Goal: Task Accomplishment & Management: Complete application form

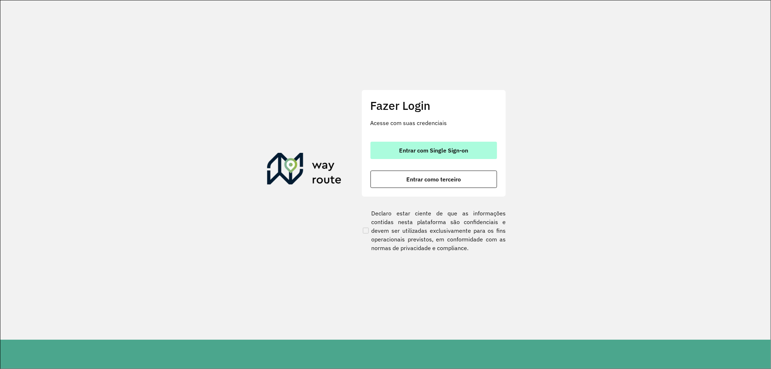
click at [436, 154] on button "Entrar com Single Sign-on" at bounding box center [433, 150] width 126 height 17
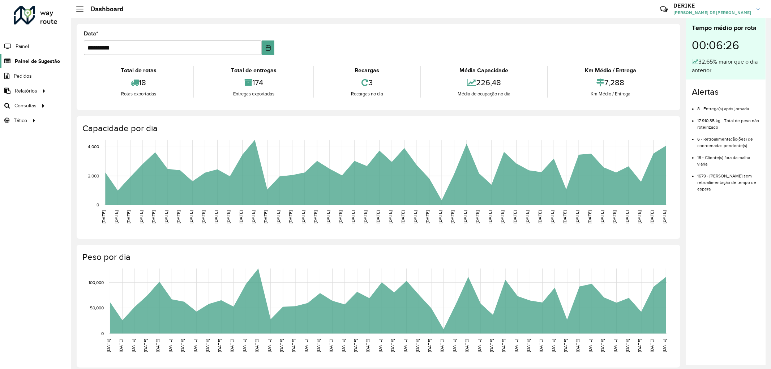
click at [36, 63] on span "Painel de Sugestão" at bounding box center [37, 61] width 45 height 8
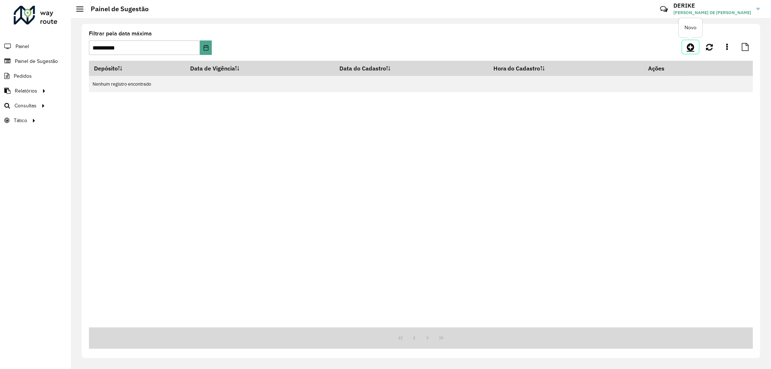
click at [692, 45] on icon at bounding box center [691, 47] width 8 height 9
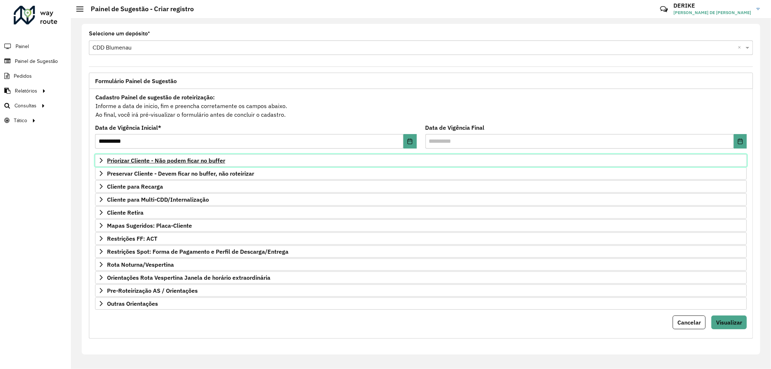
click at [164, 163] on span "Priorizar Cliente - Não podem ficar no buffer" at bounding box center [166, 161] width 118 height 6
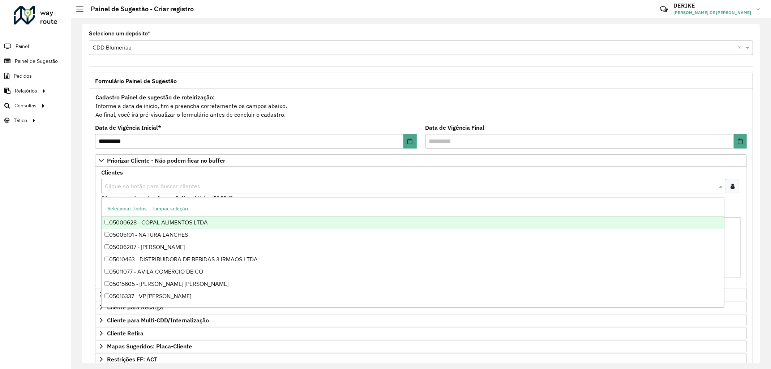
click at [163, 190] on input "text" at bounding box center [410, 186] width 614 height 9
type input "*****"
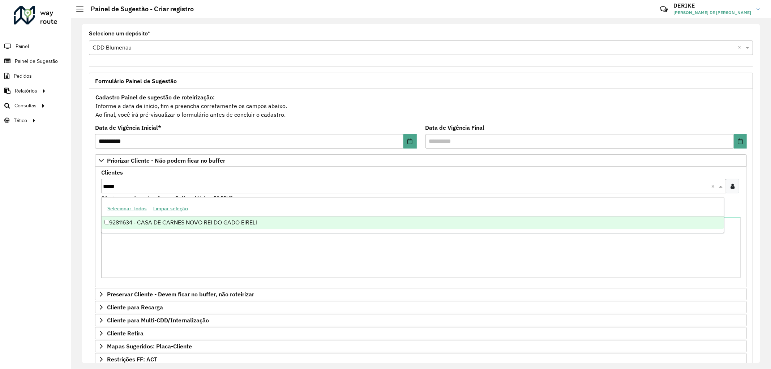
click at [220, 223] on div "92811634 - CASA DE CARNES NOVO REI DO GADO EIRELI" at bounding box center [413, 222] width 622 height 12
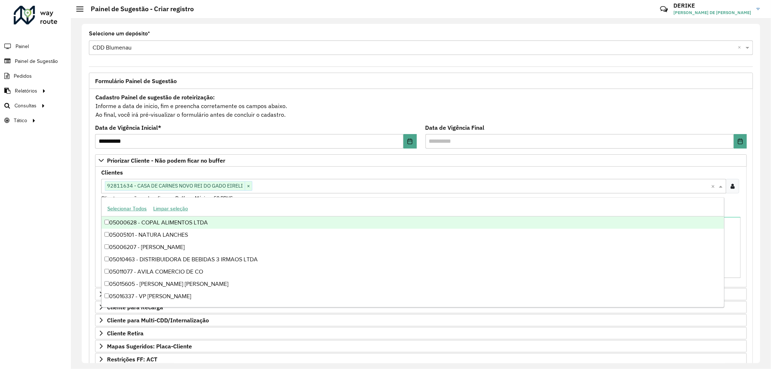
click at [336, 203] on div "Selecionar Todos Limpar seleção" at bounding box center [413, 208] width 622 height 15
click at [337, 113] on div "Cadastro Painel de sugestão de roteirização: Informe a data de inicio, fim e pr…" at bounding box center [421, 106] width 652 height 27
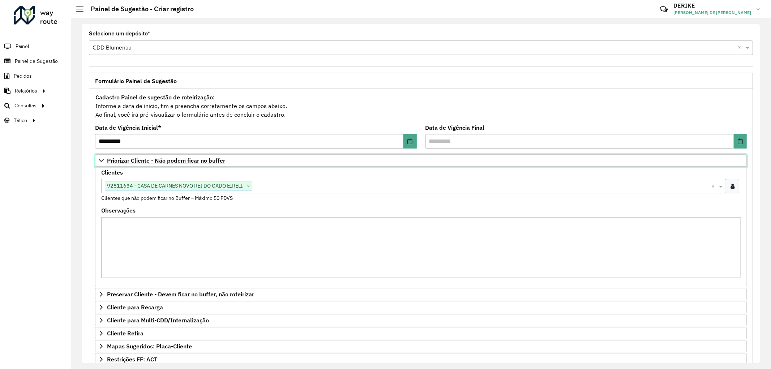
click at [100, 160] on icon at bounding box center [101, 161] width 6 height 6
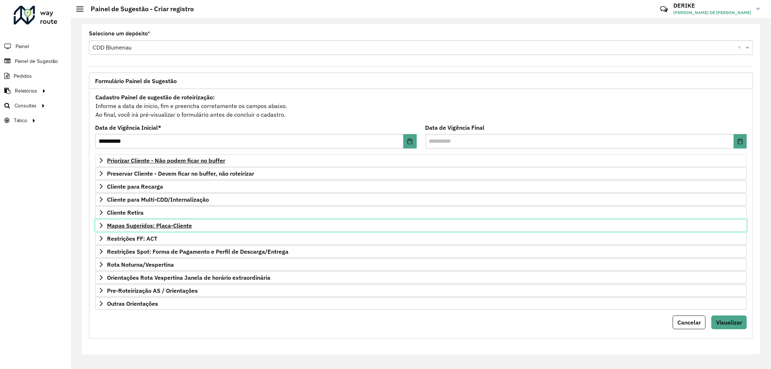
click at [157, 228] on span "Mapas Sugeridos: Placa-Cliente" at bounding box center [149, 226] width 85 height 6
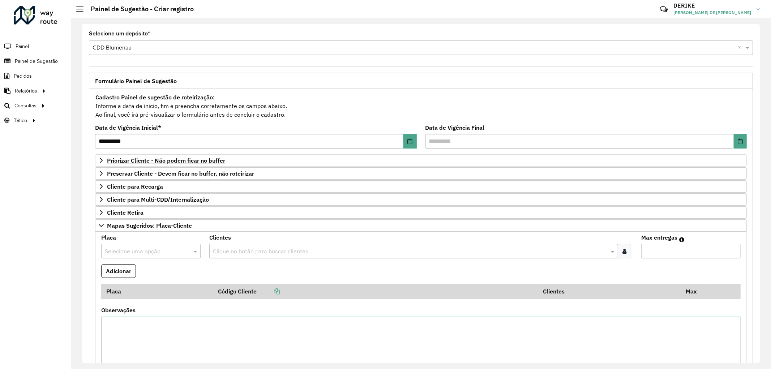
click at [147, 250] on input "text" at bounding box center [144, 251] width 78 height 9
type input "***"
click at [161, 273] on div "RXU0A60" at bounding box center [151, 273] width 98 height 12
click at [259, 253] on input "text" at bounding box center [410, 251] width 398 height 9
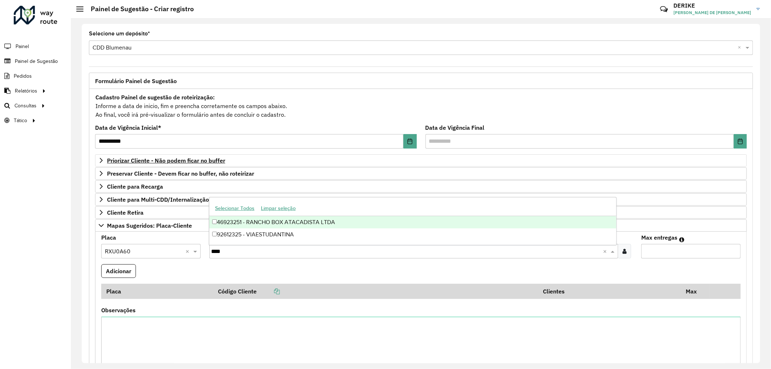
type input "*****"
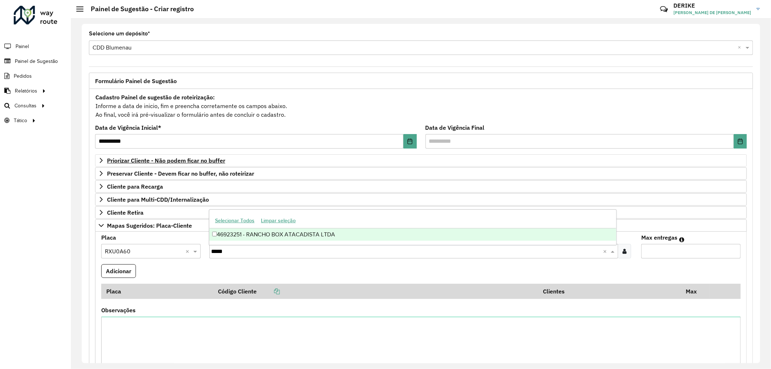
click at [266, 236] on div "46923251 - RANCHO BOX ATACADISTA LTDA" at bounding box center [412, 234] width 407 height 12
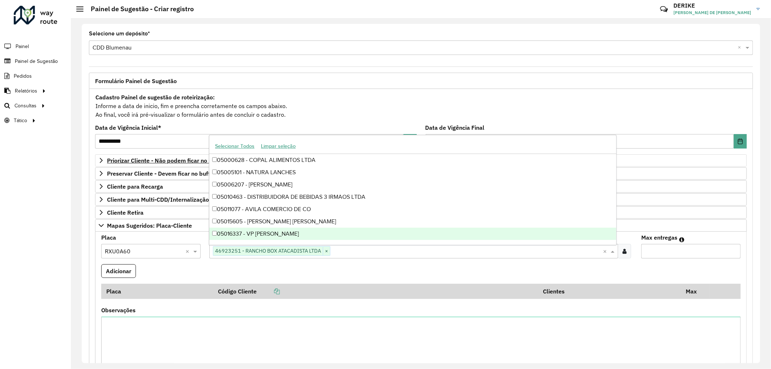
click at [656, 251] on input "Max entregas" at bounding box center [690, 251] width 99 height 14
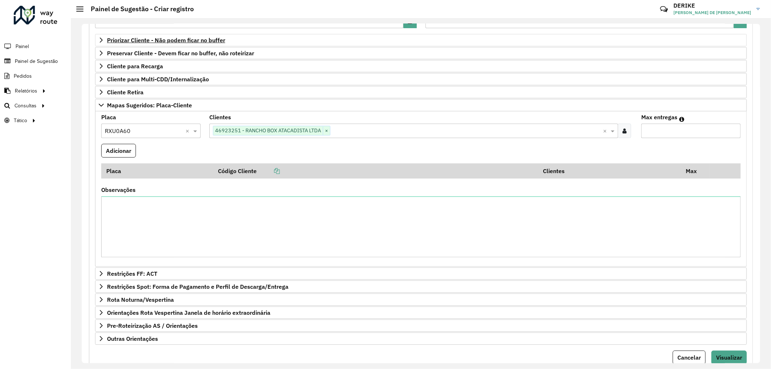
scroll to position [148, 0]
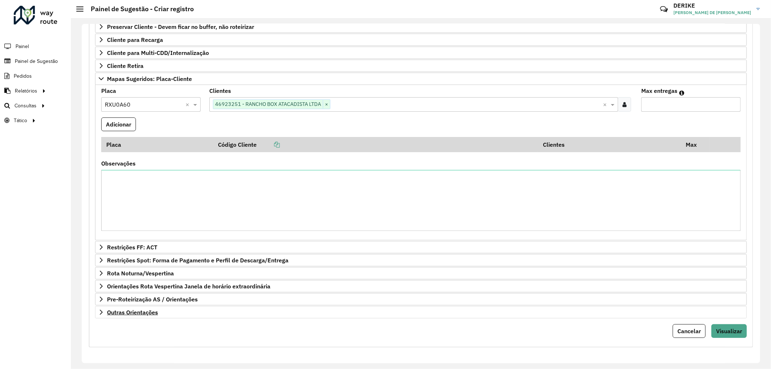
type input "*"
click at [143, 310] on span "Outras Orientações" at bounding box center [132, 312] width 51 height 6
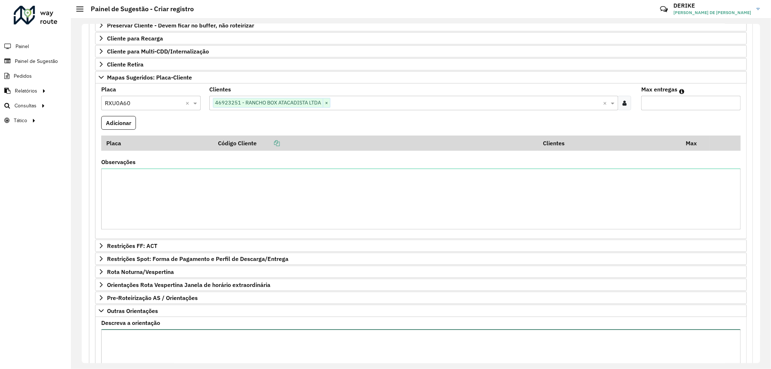
click at [181, 337] on textarea "Descreva a orientação" at bounding box center [420, 359] width 639 height 61
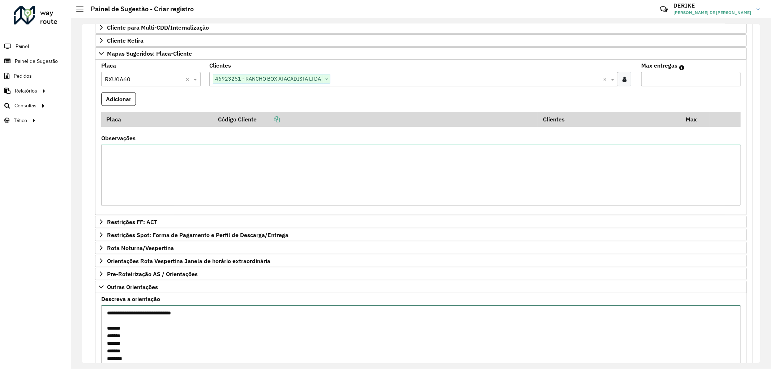
scroll to position [176, 0]
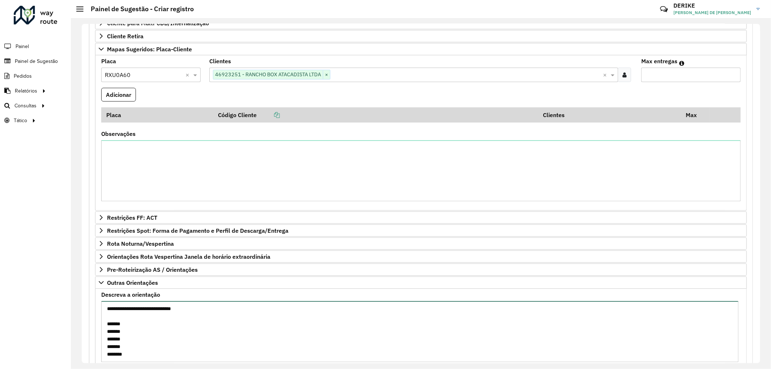
paste textarea "*******"
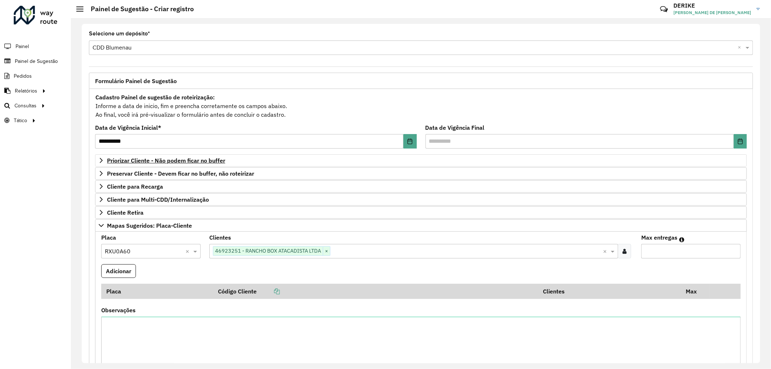
scroll to position [231, 0]
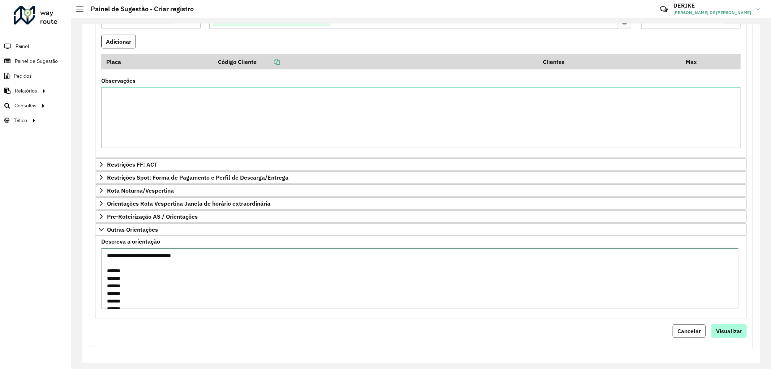
type textarea "**********"
click at [732, 330] on span "Visualizar" at bounding box center [729, 330] width 26 height 7
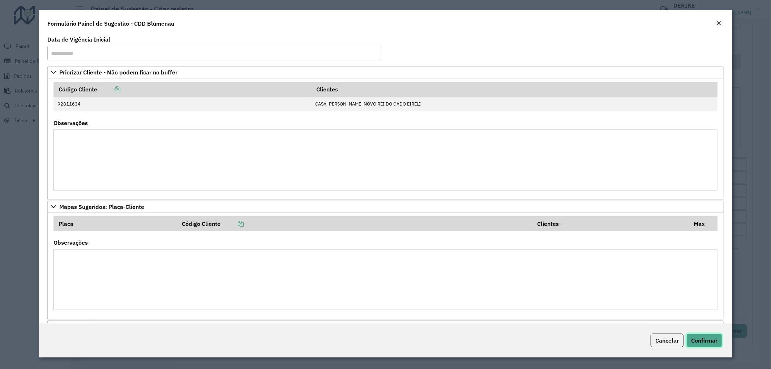
click at [711, 339] on span "Confirmar" at bounding box center [704, 340] width 26 height 7
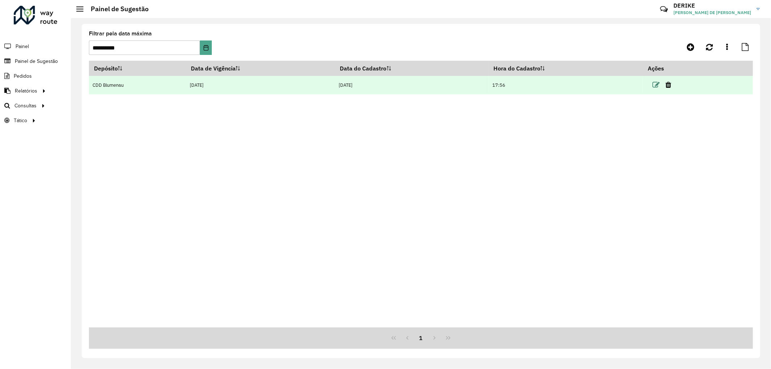
click at [655, 85] on icon at bounding box center [655, 84] width 7 height 7
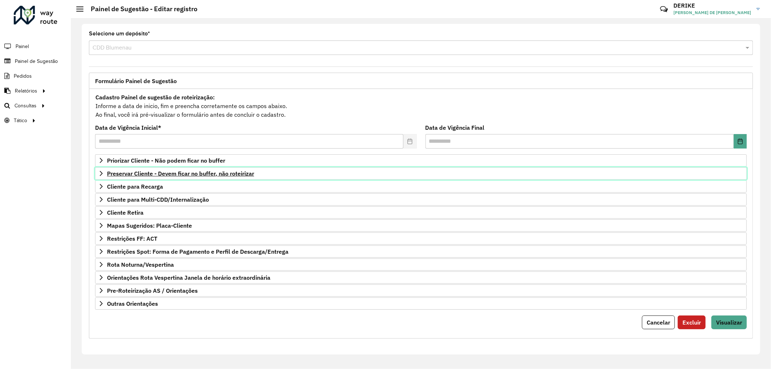
click at [162, 176] on span "Preservar Cliente - Devem ficar no buffer, não roteirizar" at bounding box center [180, 174] width 147 height 6
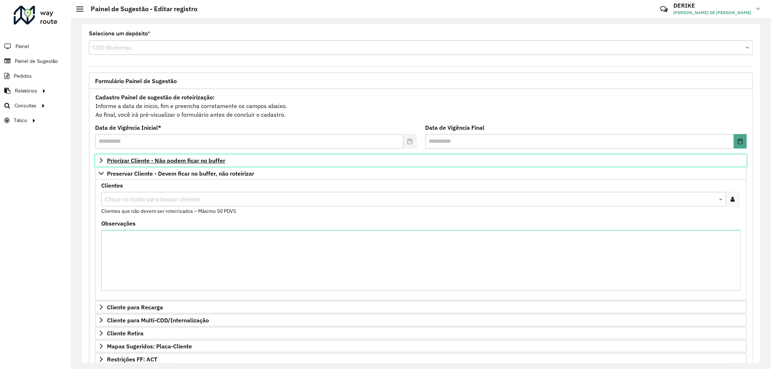
click at [150, 163] on span "Priorizar Cliente - Não podem ficar no buffer" at bounding box center [166, 161] width 118 height 6
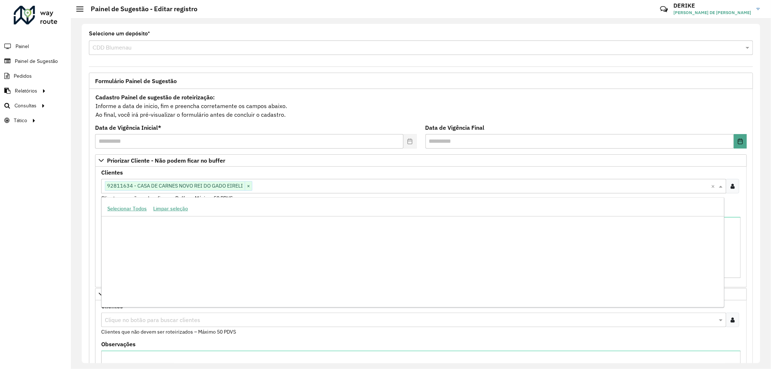
click at [273, 183] on input "text" at bounding box center [481, 186] width 459 height 9
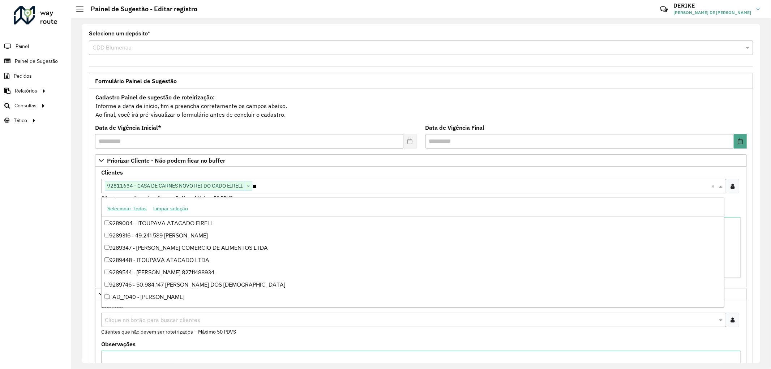
type input "***"
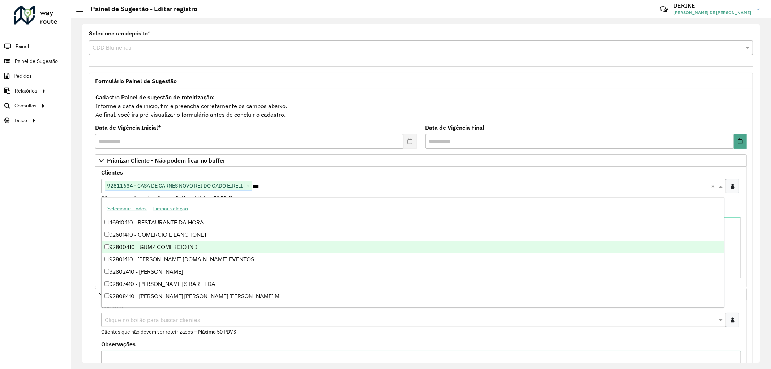
click at [182, 245] on div "92800410 - GUMZ COMERCIO IND. L" at bounding box center [413, 247] width 622 height 12
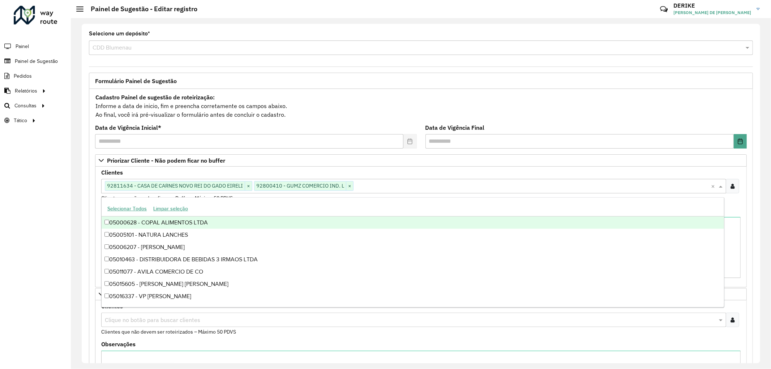
click at [438, 205] on div "Selecionar Todos Limpar seleção" at bounding box center [413, 208] width 622 height 15
click at [409, 173] on div "Clientes Clique no botão para buscar clientes 92811634 - CASA [PERSON_NAME] NOV…" at bounding box center [420, 186] width 639 height 32
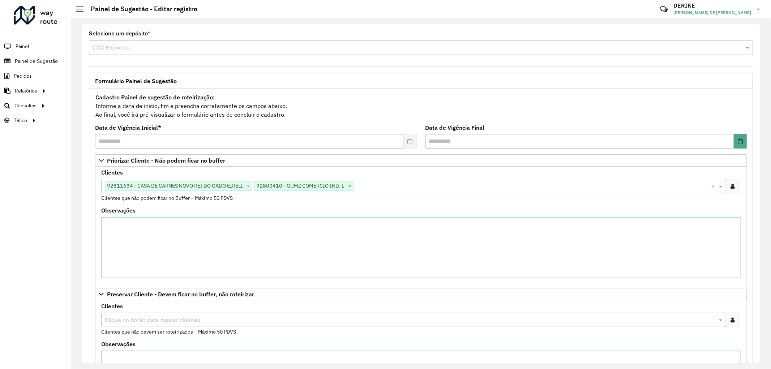
scroll to position [234, 0]
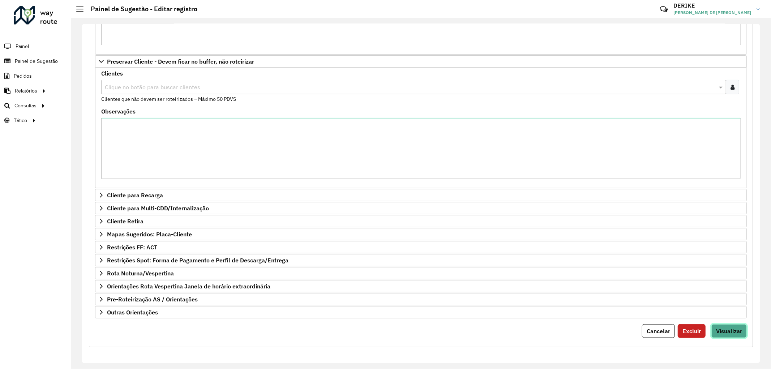
click at [728, 333] on span "Visualizar" at bounding box center [729, 330] width 26 height 7
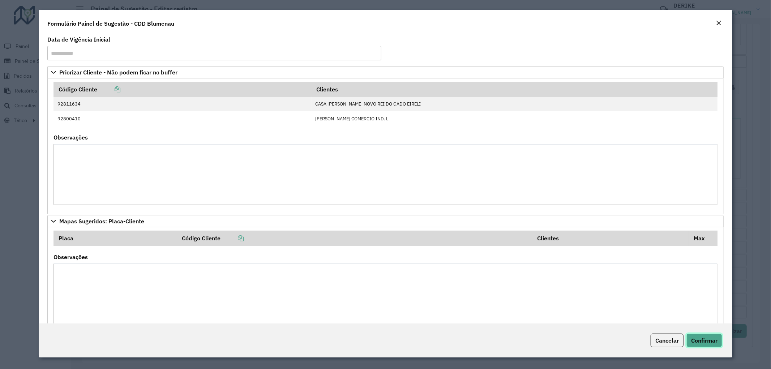
click at [712, 340] on span "Confirmar" at bounding box center [704, 340] width 26 height 7
